Goal: Browse casually: Explore the website without a specific task or goal

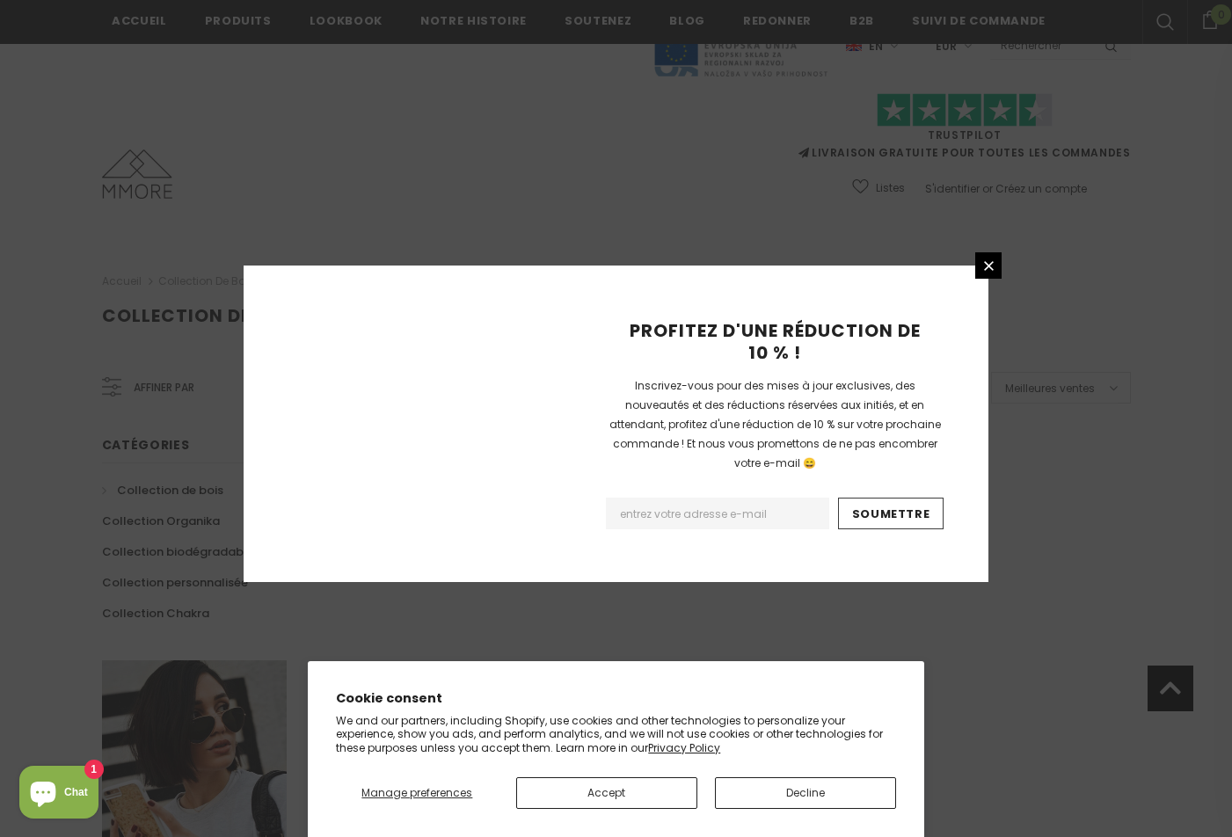
scroll to position [1008, 0]
